Goal: Task Accomplishment & Management: Use online tool/utility

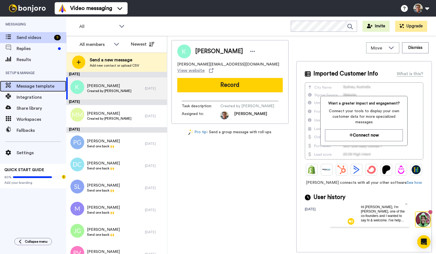
click at [32, 88] on span "Message template" at bounding box center [42, 86] width 50 height 7
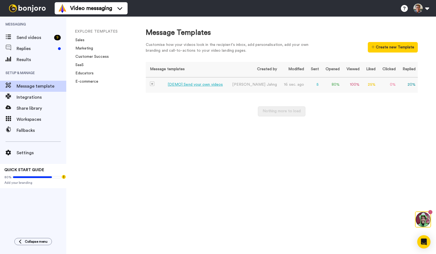
click at [203, 84] on div "[DEMO] Send your own videos" at bounding box center [195, 85] width 55 height 6
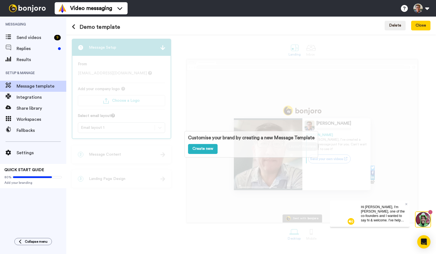
click at [237, 100] on div "Customise your brand by creating a new Message Template Create new" at bounding box center [251, 144] width 370 height 219
click at [400, 26] on button "Delete" at bounding box center [395, 26] width 21 height 10
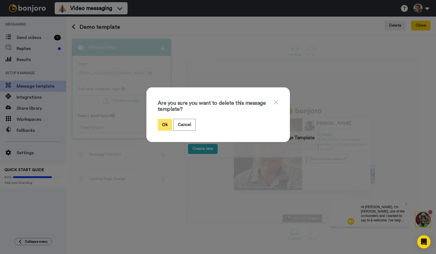
click at [165, 127] on button "Ok" at bounding box center [165, 125] width 14 height 12
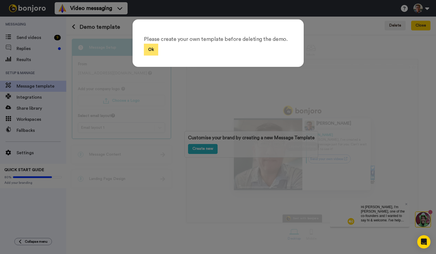
click at [151, 48] on button "Ok" at bounding box center [151, 50] width 14 height 12
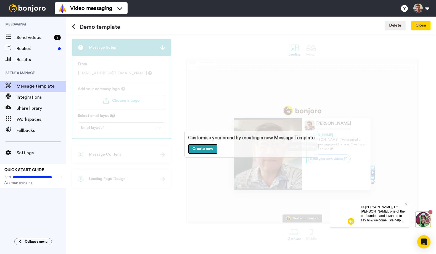
click at [205, 147] on link "Create new" at bounding box center [203, 149] width 30 height 10
